Goal: Information Seeking & Learning: Compare options

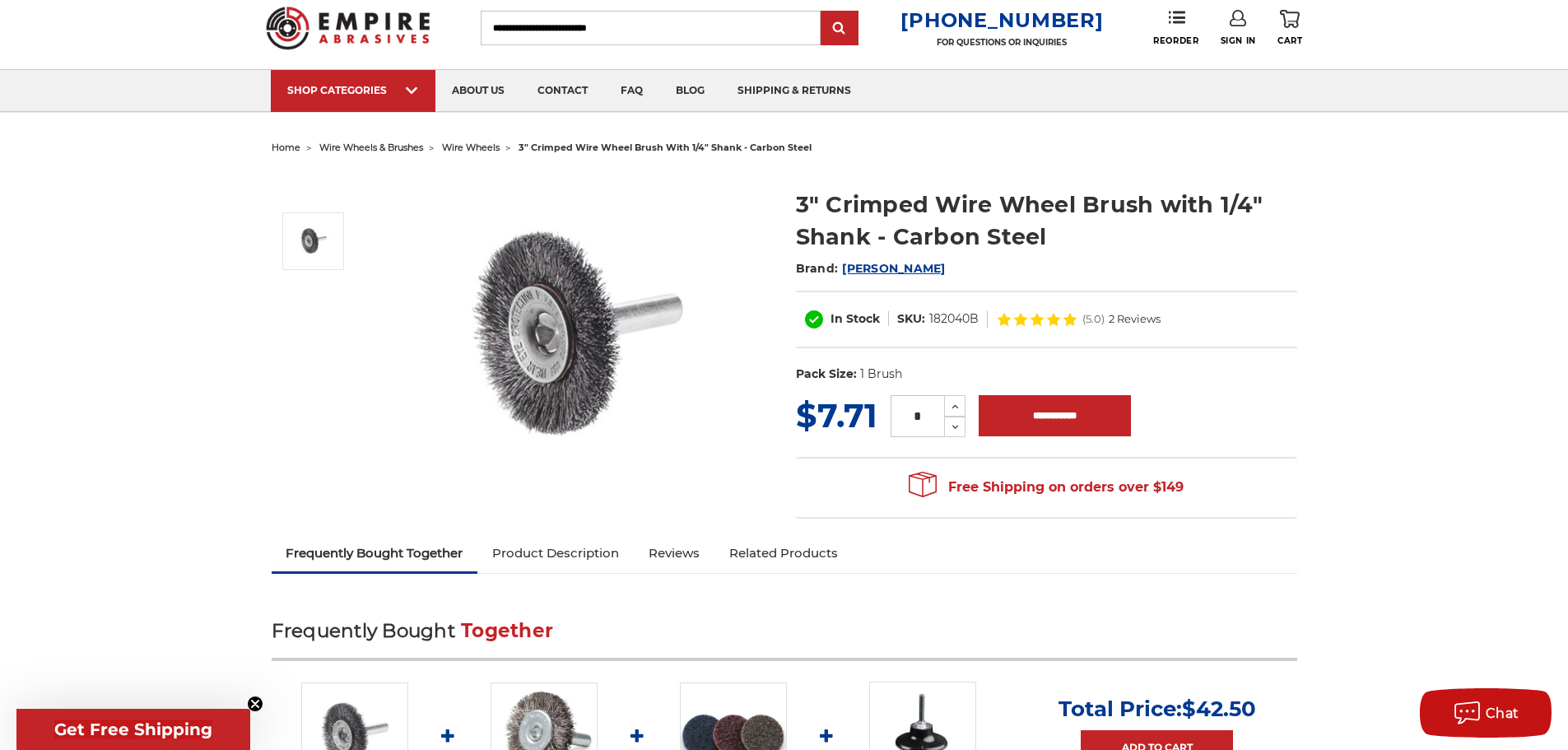
scroll to position [82, 0]
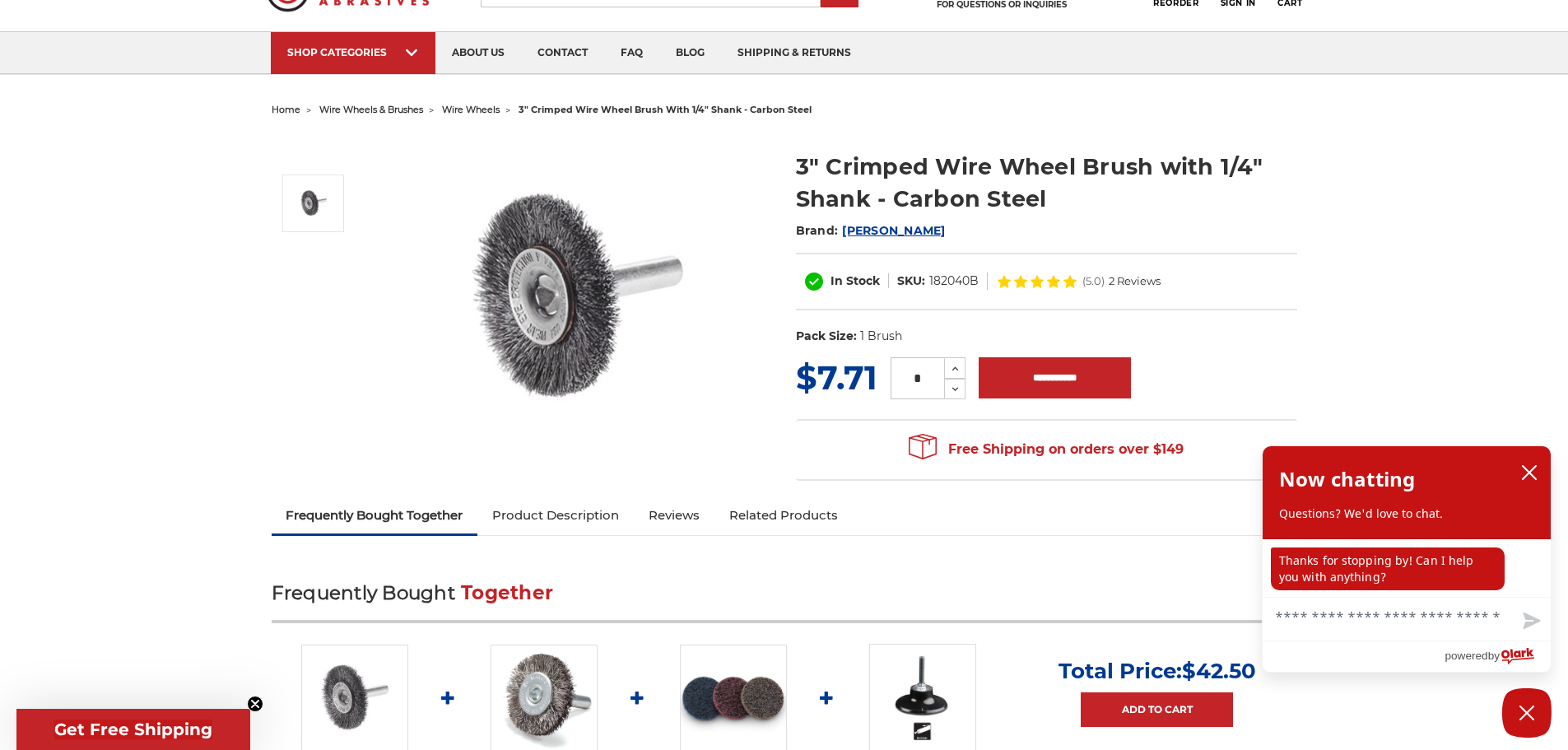
click at [571, 513] on link "Product Description" at bounding box center [555, 514] width 156 height 36
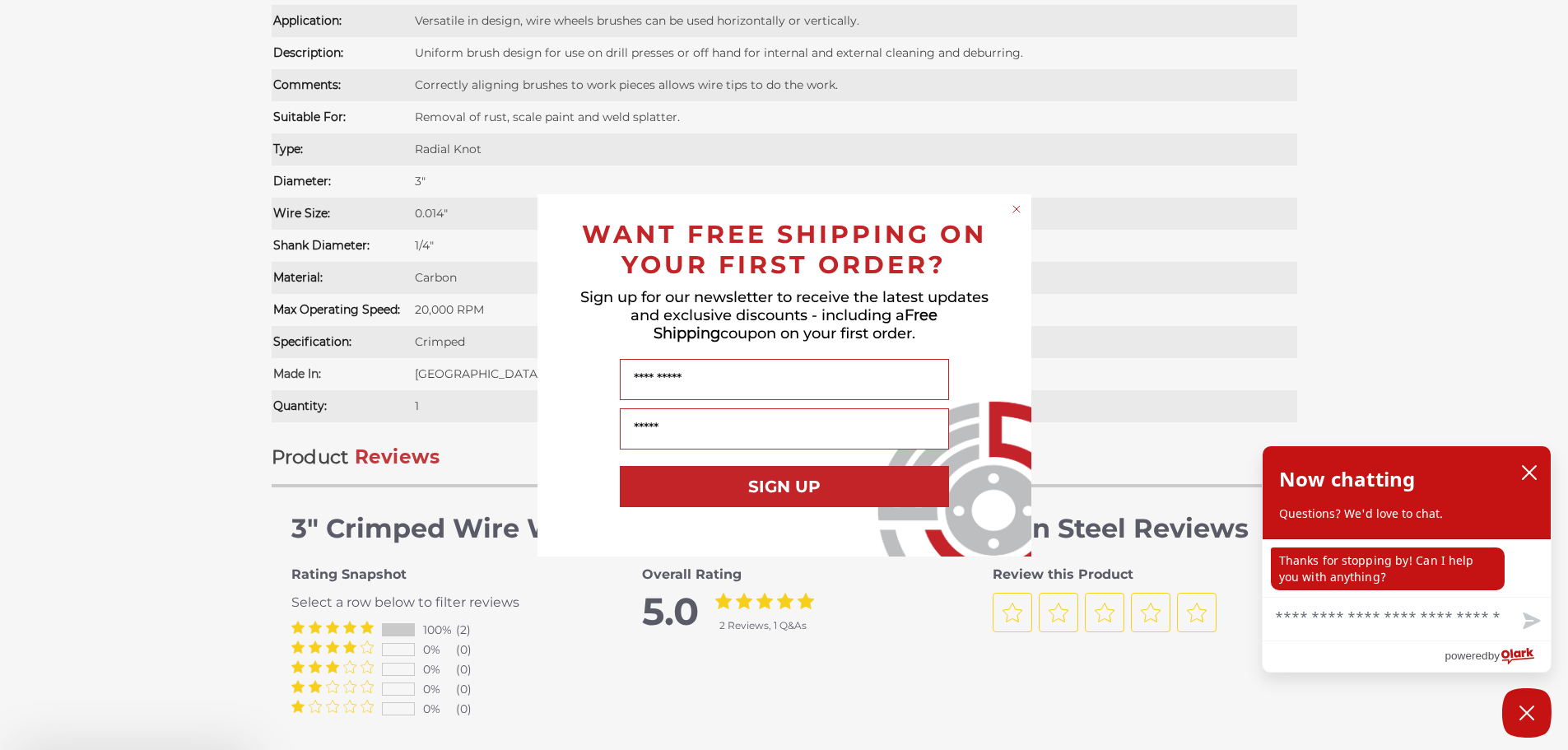
scroll to position [1332, 0]
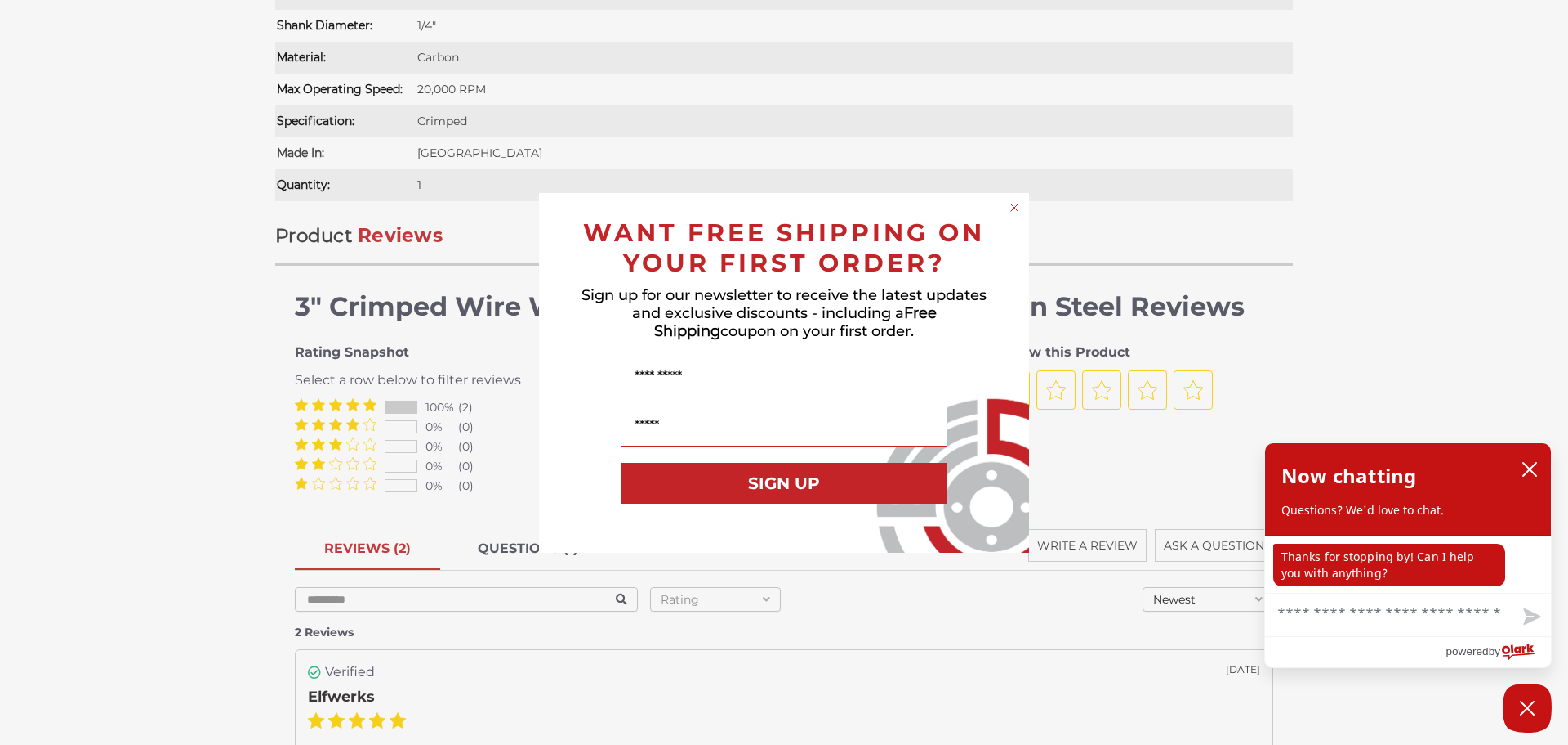
click at [1013, 202] on circle "Close dialog" at bounding box center [1014, 207] width 16 height 16
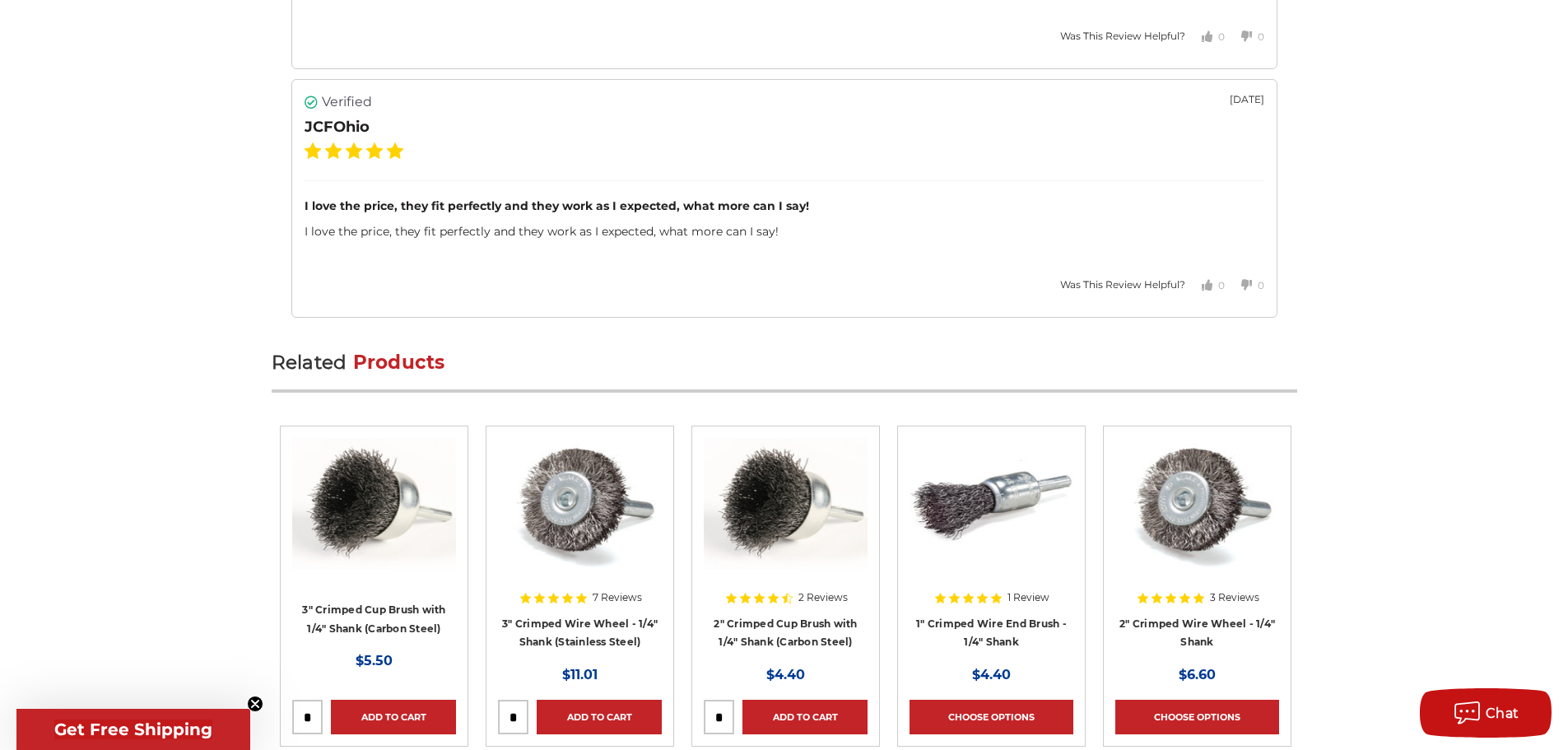
scroll to position [2320, 0]
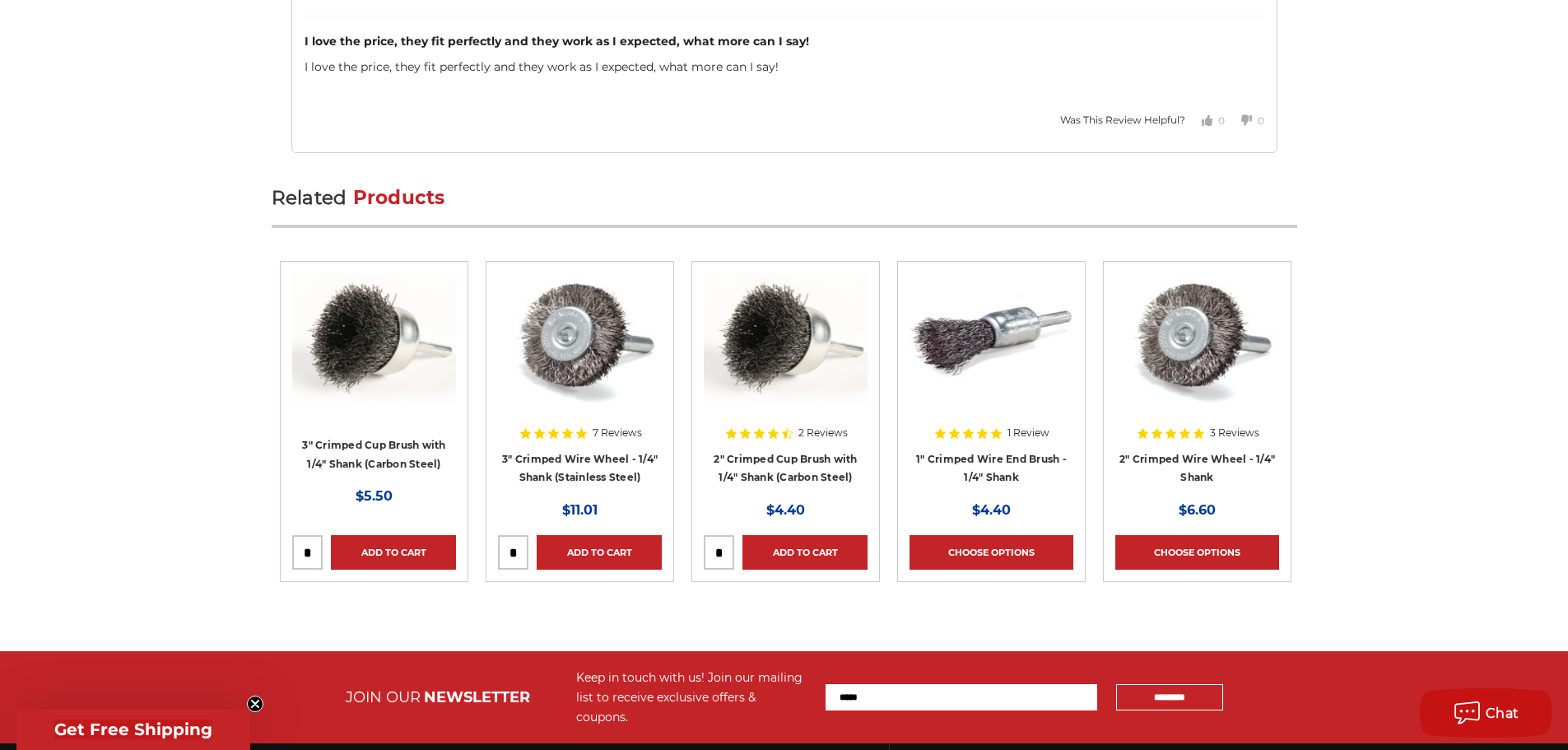
click at [585, 364] on img at bounding box center [579, 339] width 164 height 132
